Goal: Navigation & Orientation: Find specific page/section

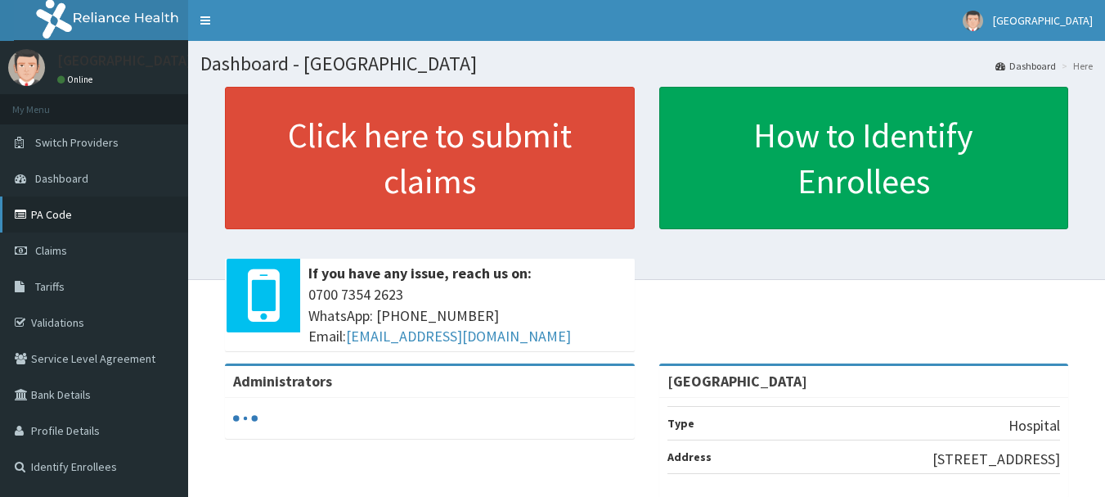
click at [74, 221] on link "PA Code" at bounding box center [94, 214] width 188 height 36
